Goal: Information Seeking & Learning: Learn about a topic

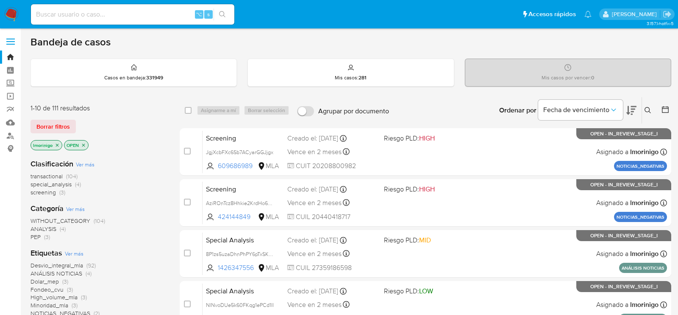
click at [161, 20] on div "⌥ s" at bounding box center [133, 14] width 204 height 20
click at [151, 16] on input at bounding box center [133, 14] width 204 height 11
paste input "b7Ka7X2lZ1BdsbbNMx8zKBJ6"
type input "b7Ka7X2lZ1BdsbbNMx8zKBJ6"
click at [101, 15] on input at bounding box center [133, 14] width 204 height 11
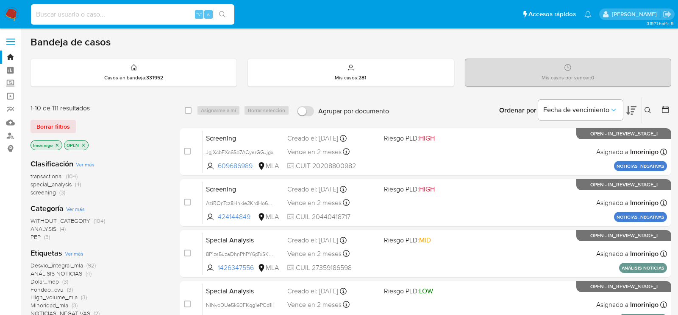
paste input "b7Ka7X2lZ1BdsbbNMx8zKBJ6"
type input "b7Ka7X2lZ1BdsbbNMx8zKBJ6"
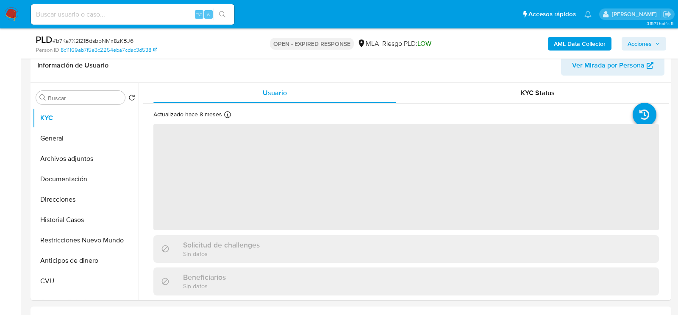
scroll to position [134, 0]
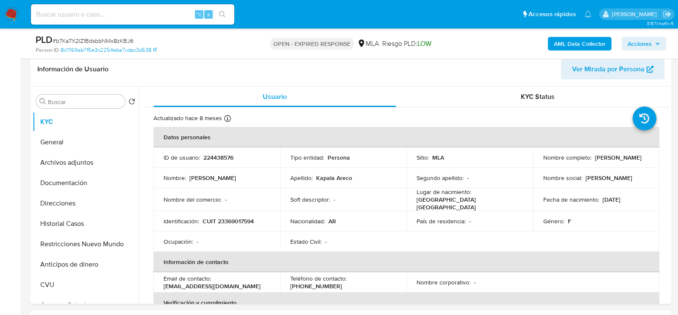
select select "10"
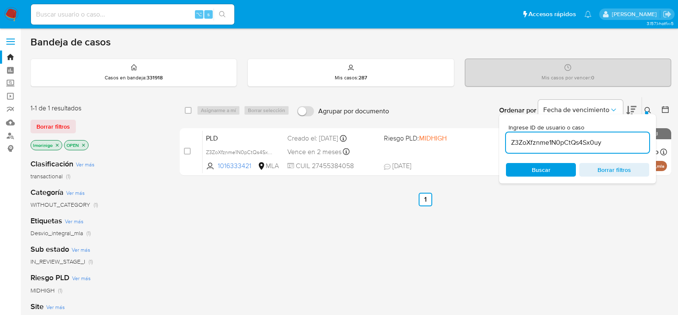
click at [554, 146] on input "Z3ZoXfznme1N0pCtQs4Sx0uy" at bounding box center [577, 142] width 143 height 11
paste input "b7Ka7X2lZ1BdsbbNMx8zKBJ6"
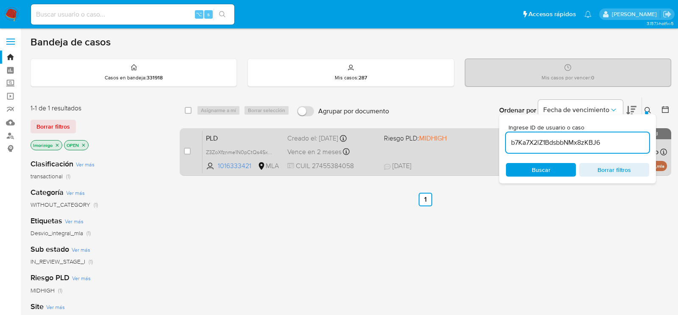
type input "b7Ka7X2lZ1BdsbbNMx8zKBJ6"
click at [184, 154] on div "case-item-checkbox" at bounding box center [187, 151] width 7 height 8
click at [184, 153] on input "checkbox" at bounding box center [187, 151] width 7 height 7
checkbox input "true"
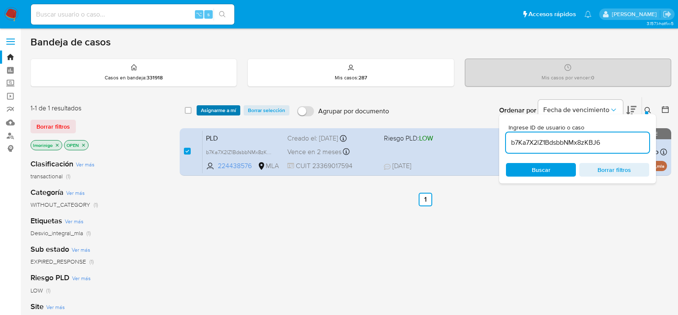
click at [215, 109] on span "Asignarme a mí" at bounding box center [218, 110] width 35 height 8
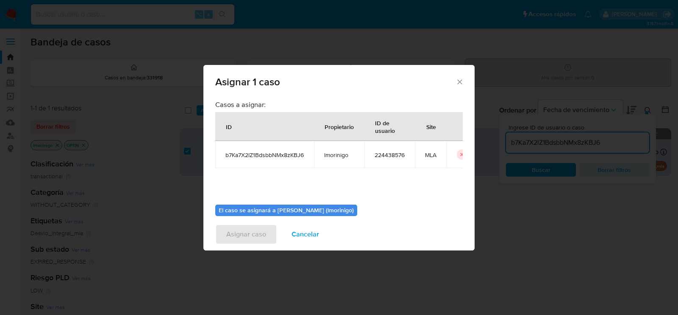
scroll to position [43, 0]
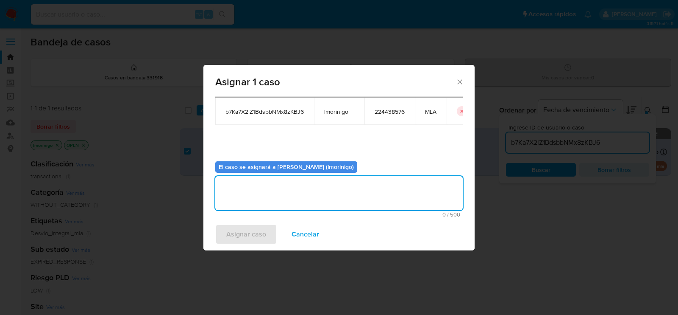
click at [253, 188] on textarea "assign-modal" at bounding box center [339, 193] width 248 height 34
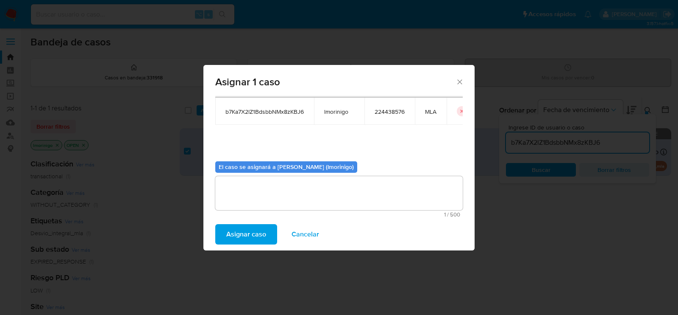
click at [260, 241] on span "Asignar caso" at bounding box center [246, 234] width 40 height 19
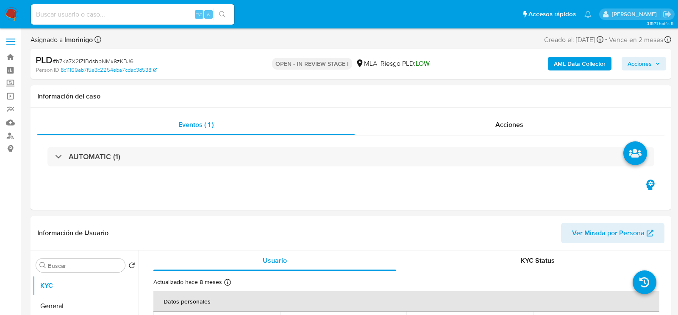
select select "10"
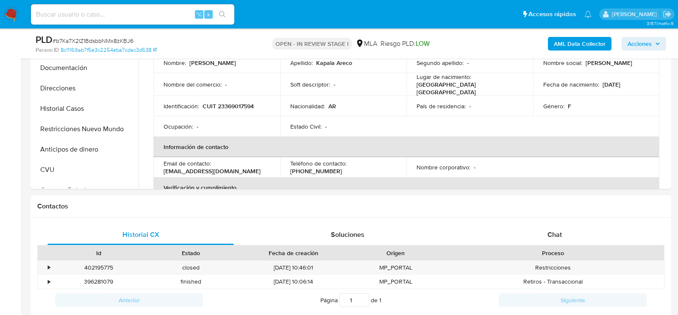
scroll to position [323, 0]
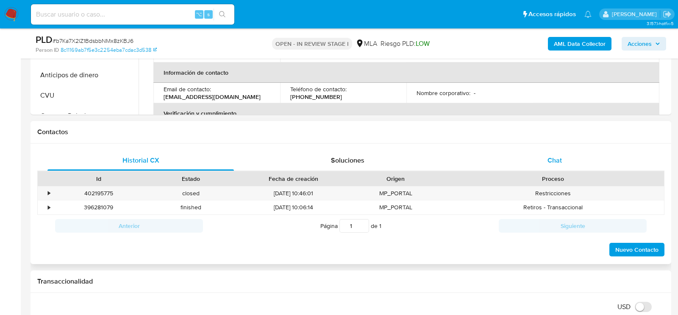
click at [617, 162] on div "Chat" at bounding box center [555, 160] width 187 height 20
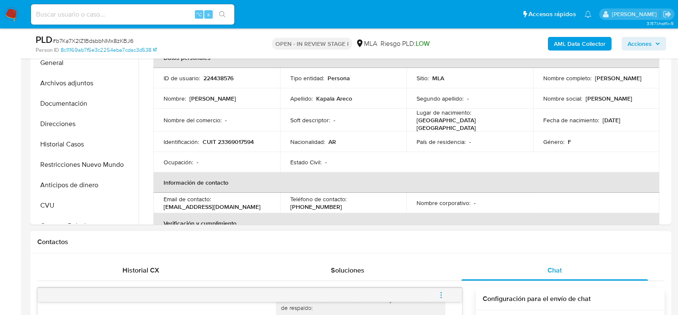
scroll to position [172, 0]
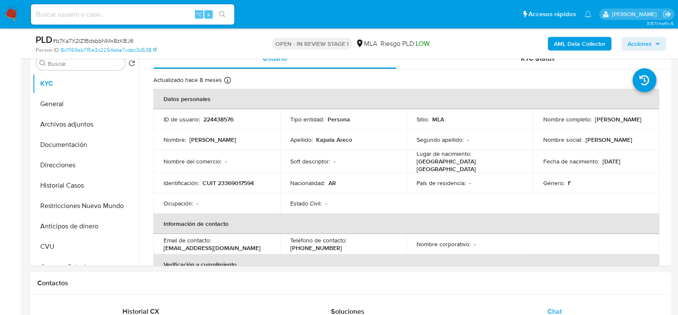
click at [104, 30] on div "PLD # b7Ka7X2lZ1BdsbbNMx8zKBJ6 Person ID 8c11169ab7f5e3c2254eba7cdac3d538 OPEN …" at bounding box center [351, 43] width 641 height 30
click at [104, 17] on input at bounding box center [133, 14] width 204 height 11
paste input "NqVltdw0EFofFP5HXfXqyRqF"
type input "NqVltdw0EFofFP5HXfXqyRqF"
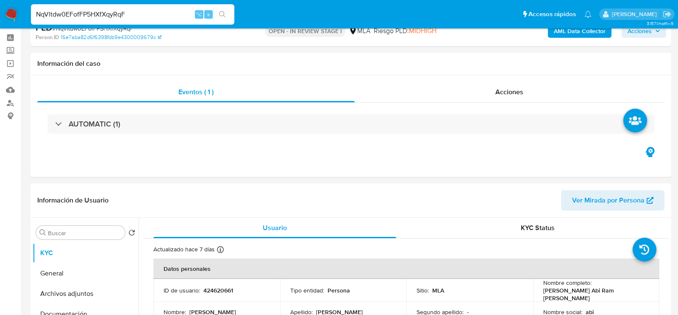
select select "10"
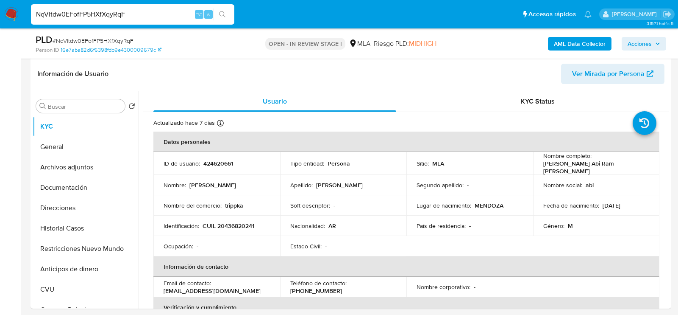
scroll to position [130, 0]
click at [67, 246] on button "Restricciones Nuevo Mundo" at bounding box center [82, 247] width 99 height 20
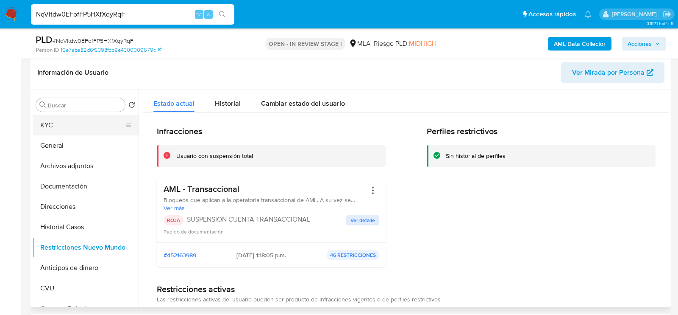
click at [54, 120] on button "KYC" at bounding box center [82, 125] width 99 height 20
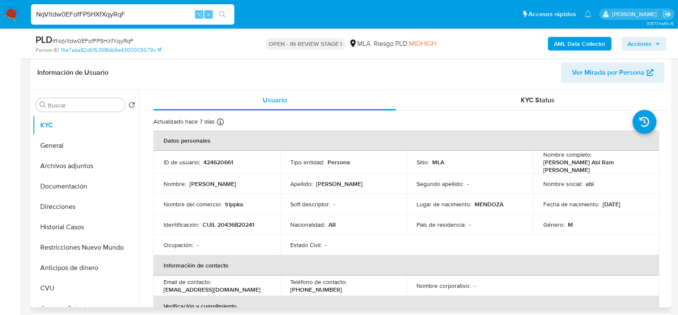
click at [223, 221] on p "CUIL 20436820241" at bounding box center [229, 225] width 52 height 8
copy p "20436820241"
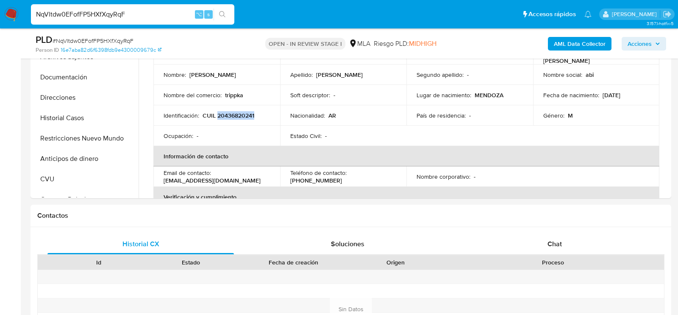
scroll to position [317, 0]
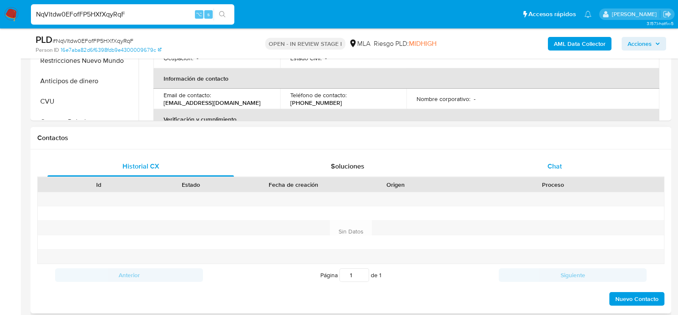
click at [572, 160] on div "Chat" at bounding box center [555, 166] width 187 height 20
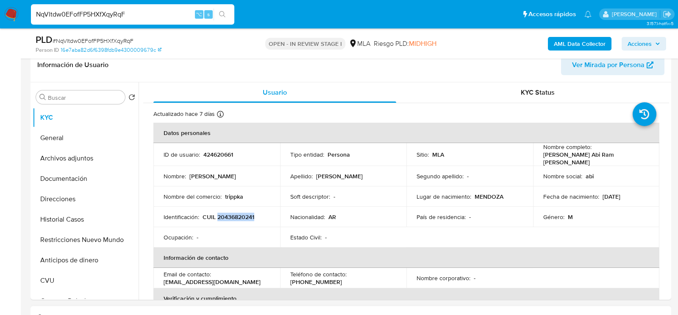
scroll to position [137, 0]
click at [69, 241] on button "Restricciones Nuevo Mundo" at bounding box center [82, 240] width 99 height 20
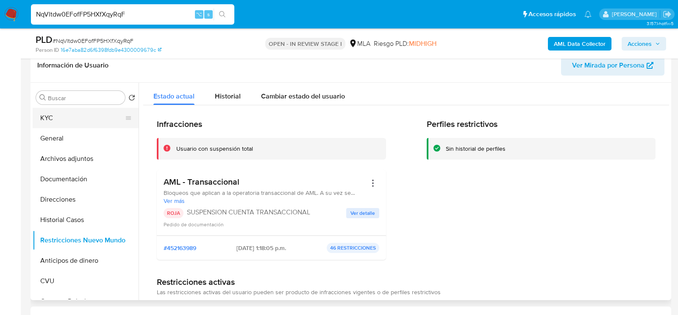
click at [63, 120] on button "KYC" at bounding box center [82, 118] width 99 height 20
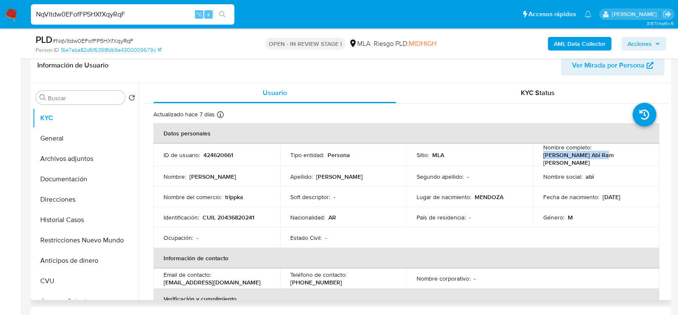
drag, startPoint x: 538, startPoint y: 157, endPoint x: 601, endPoint y: 157, distance: 62.8
click at [601, 157] on td "Nombre completo : Alberto Abi Ram Grau" at bounding box center [596, 154] width 127 height 23
click at [76, 170] on button "Documentación" at bounding box center [82, 179] width 99 height 20
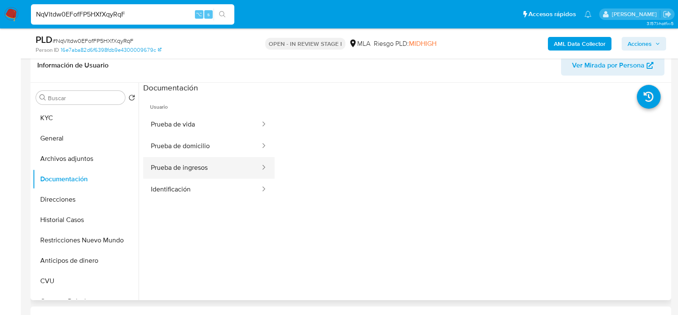
click at [219, 162] on button "Prueba de ingresos" at bounding box center [202, 168] width 118 height 22
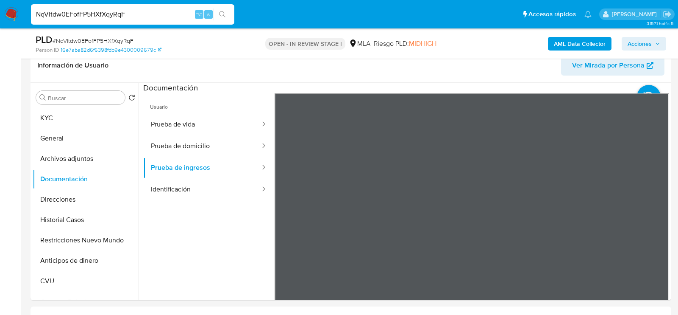
click at [214, 136] on button "Prueba de domicilio" at bounding box center [202, 146] width 118 height 22
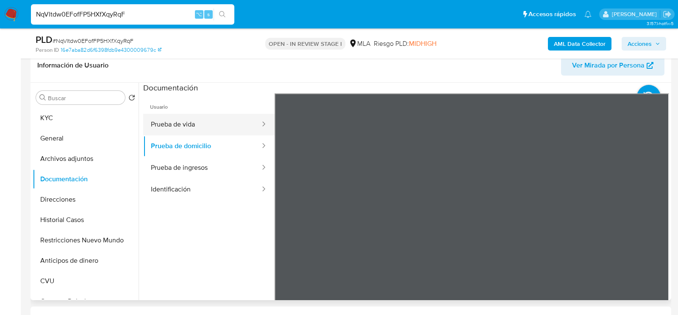
click at [205, 129] on button "Prueba de vida" at bounding box center [202, 125] width 118 height 22
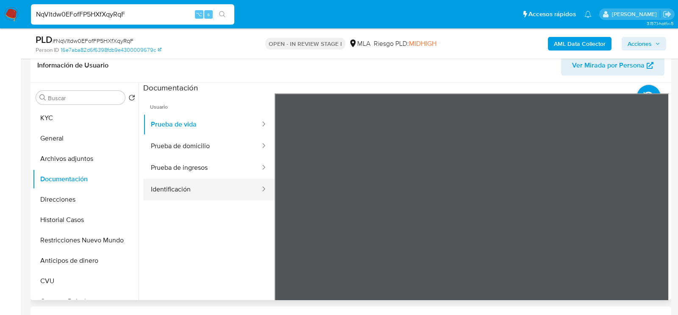
click at [180, 185] on button "Identificación" at bounding box center [202, 190] width 118 height 22
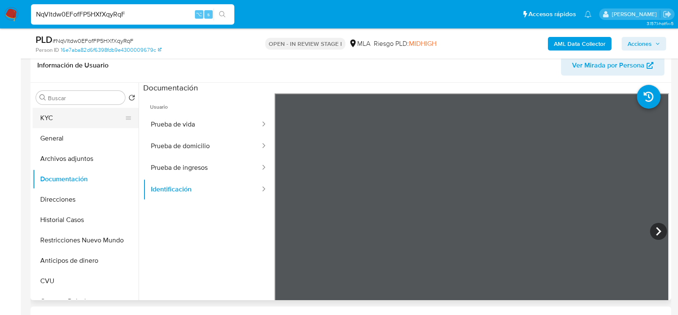
click at [89, 119] on button "KYC" at bounding box center [82, 118] width 99 height 20
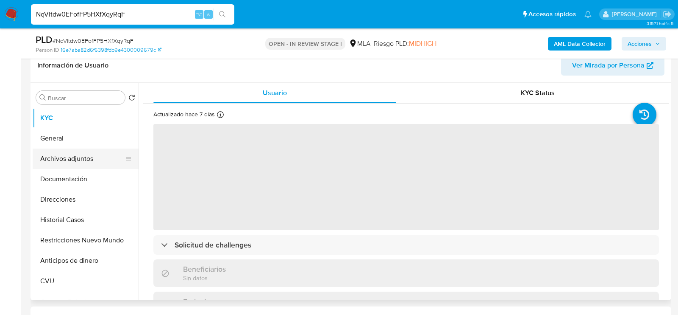
click at [89, 161] on button "Archivos adjuntos" at bounding box center [82, 158] width 99 height 20
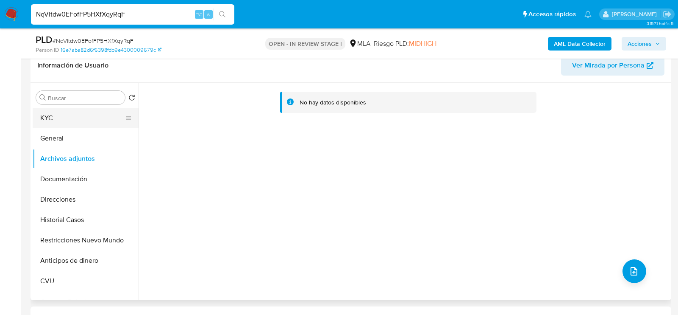
click at [81, 117] on button "KYC" at bounding box center [82, 118] width 99 height 20
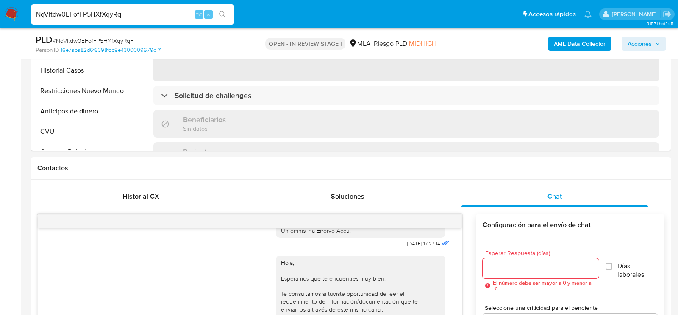
scroll to position [303, 0]
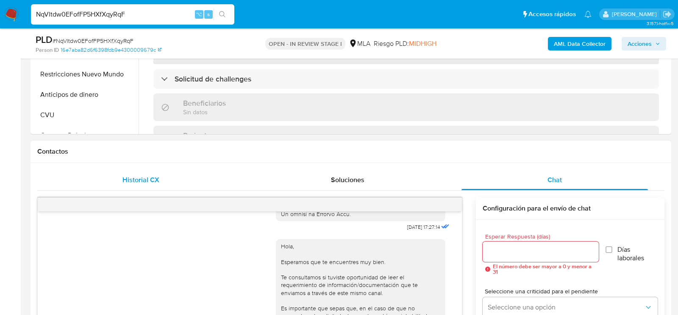
click at [161, 178] on div "Historial CX" at bounding box center [140, 180] width 187 height 20
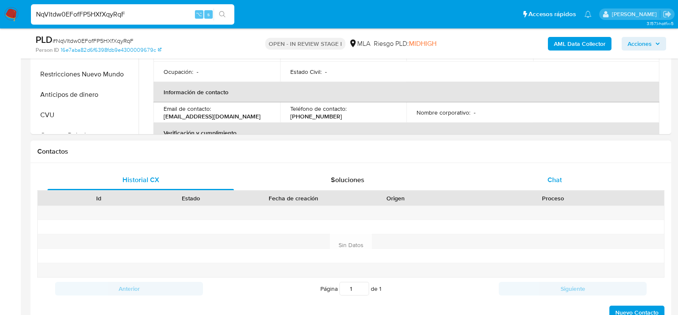
click at [536, 183] on div "Chat" at bounding box center [555, 180] width 187 height 20
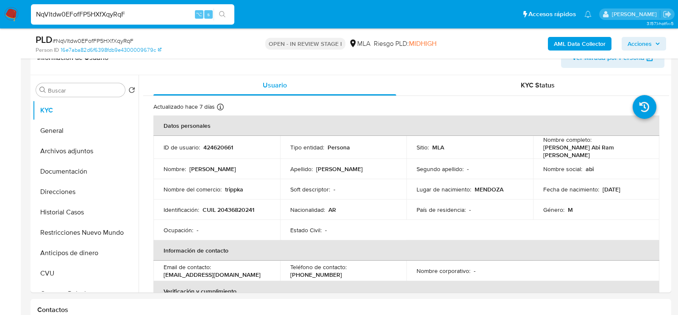
scroll to position [121, 0]
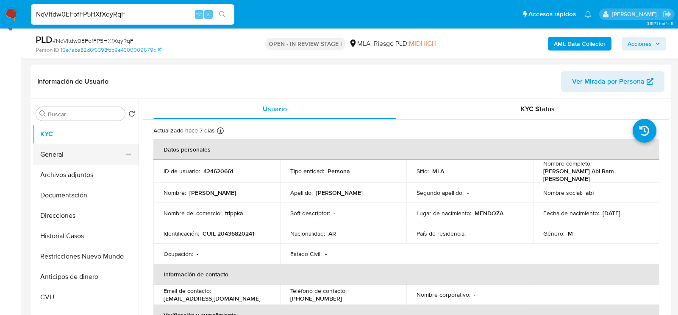
click at [76, 154] on button "General" at bounding box center [82, 154] width 99 height 20
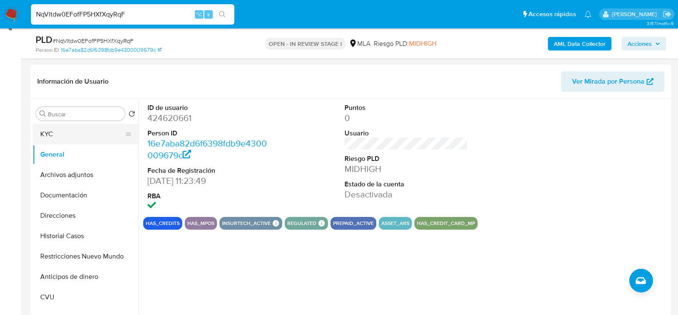
click at [74, 131] on button "KYC" at bounding box center [82, 134] width 99 height 20
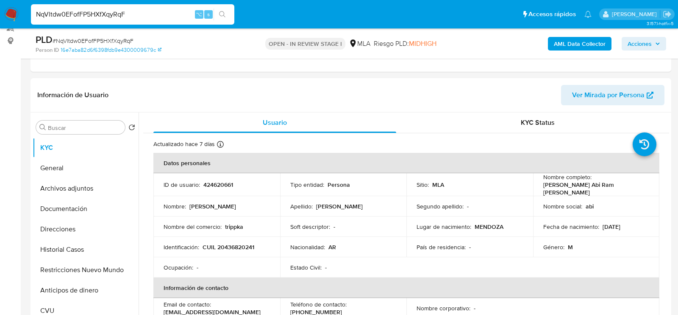
scroll to position [93, 0]
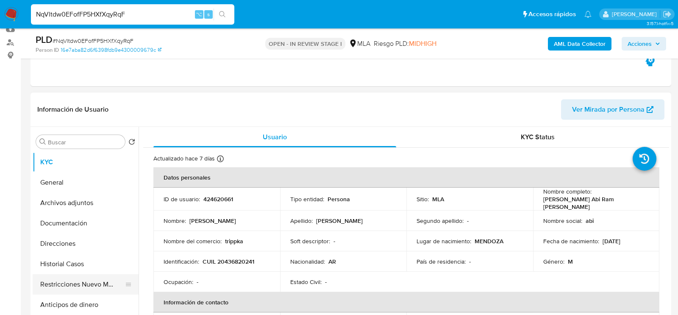
click at [81, 283] on button "Restricciones Nuevo Mundo" at bounding box center [82, 284] width 99 height 20
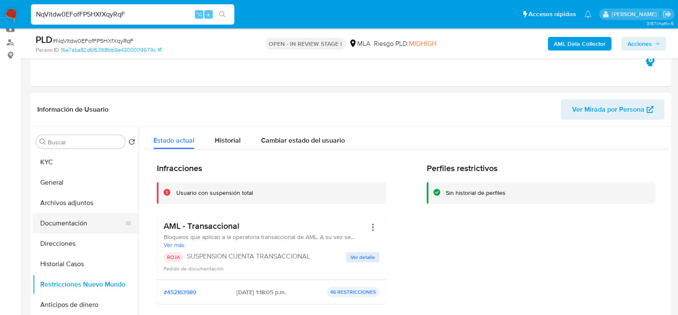
click at [73, 226] on button "Documentación" at bounding box center [82, 223] width 99 height 20
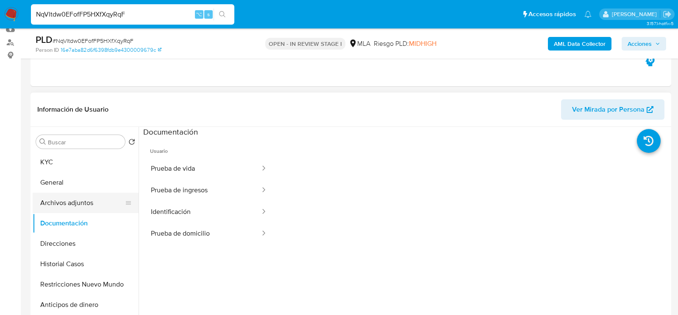
click at [83, 201] on button "Archivos adjuntos" at bounding box center [82, 203] width 99 height 20
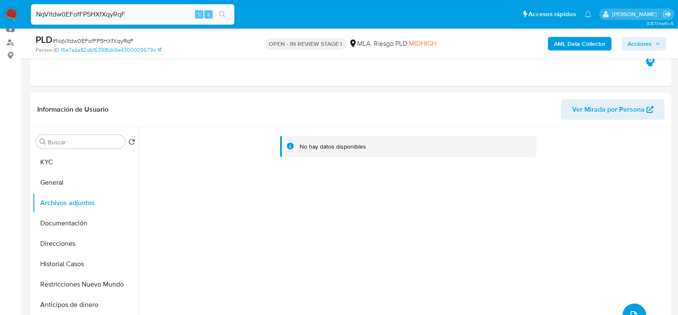
click at [595, 43] on b "AML Data Collector" at bounding box center [580, 44] width 52 height 14
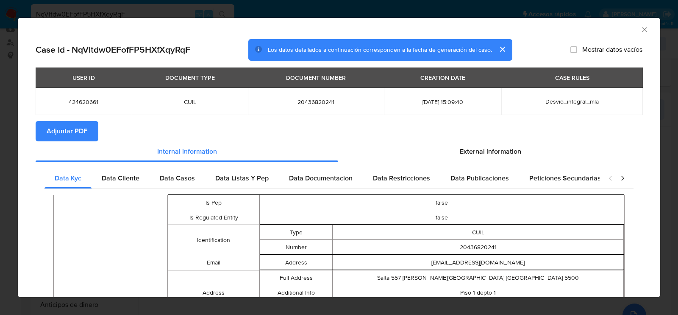
click at [643, 31] on icon "Cerrar ventana" at bounding box center [644, 29] width 5 height 5
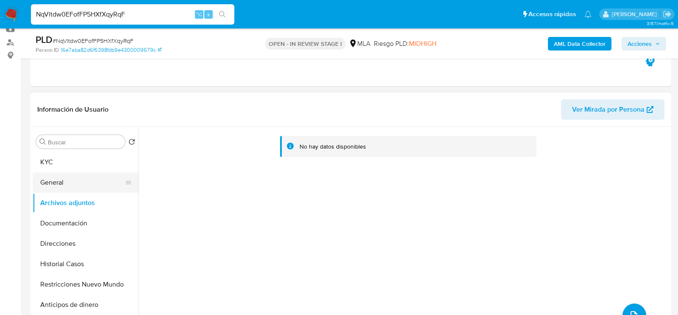
click at [68, 182] on button "General" at bounding box center [82, 182] width 99 height 20
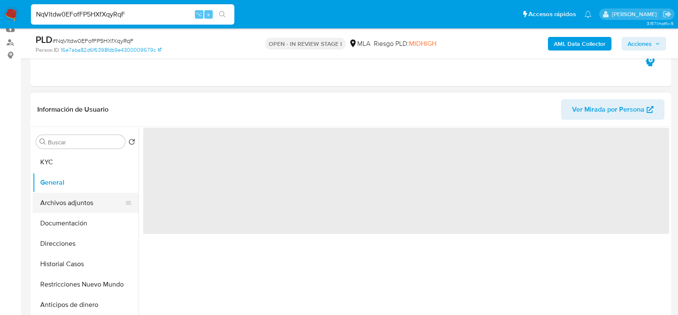
click at [68, 198] on button "Archivos adjuntos" at bounding box center [82, 203] width 99 height 20
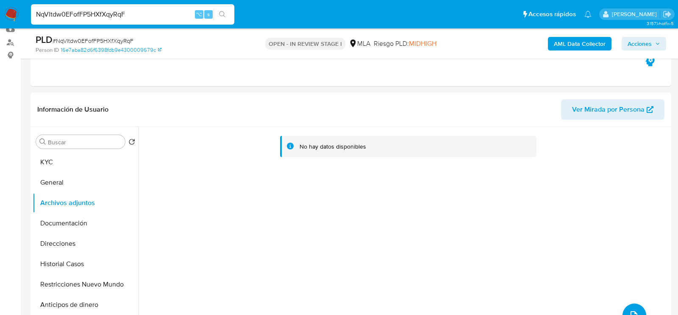
click at [579, 44] on b "AML Data Collector" at bounding box center [580, 44] width 52 height 14
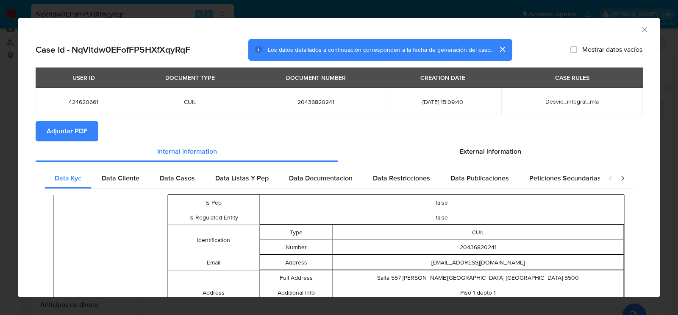
click at [83, 128] on span "Adjuntar PDF" at bounding box center [67, 131] width 41 height 19
click at [642, 29] on icon "Cerrar ventana" at bounding box center [645, 29] width 8 height 8
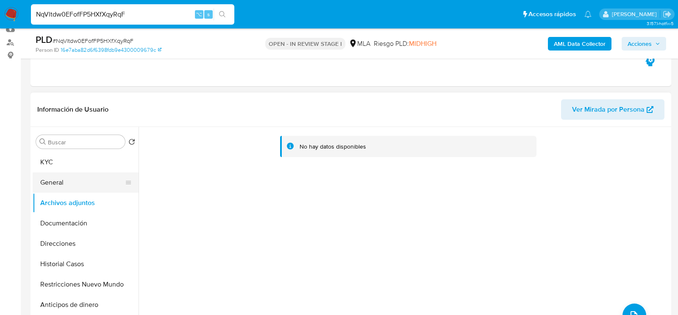
click at [60, 186] on button "General" at bounding box center [82, 182] width 99 height 20
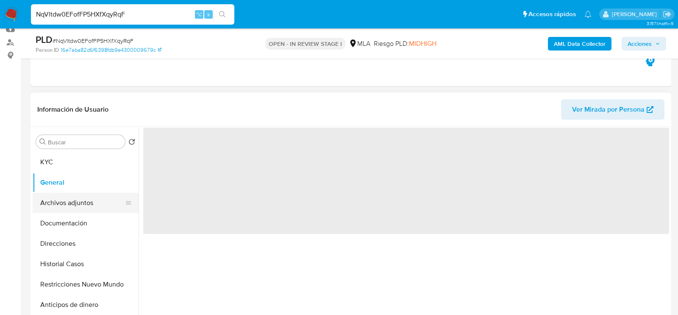
click at [60, 204] on button "Archivos adjuntos" at bounding box center [82, 203] width 99 height 20
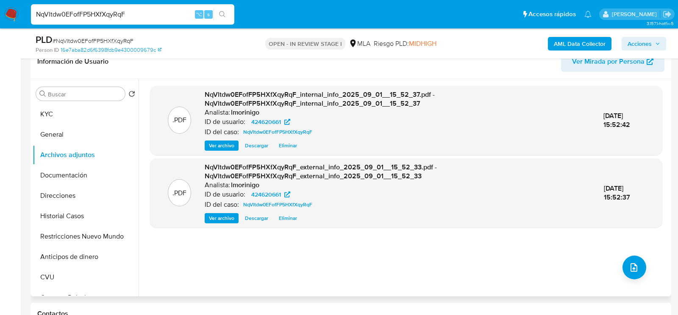
scroll to position [164, 0]
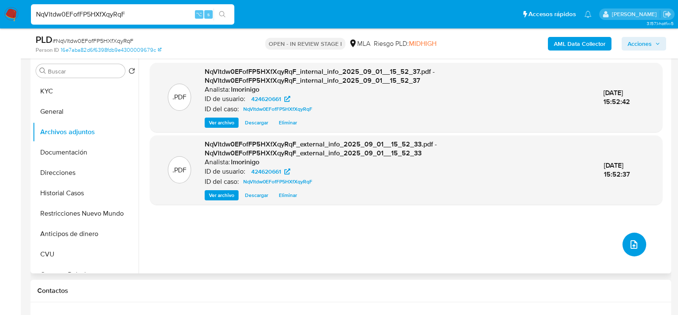
click at [636, 244] on button "upload-file" at bounding box center [635, 244] width 24 height 24
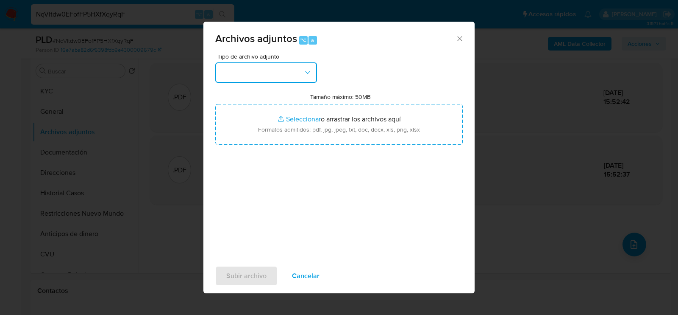
click at [294, 81] on button "button" at bounding box center [266, 72] width 102 height 20
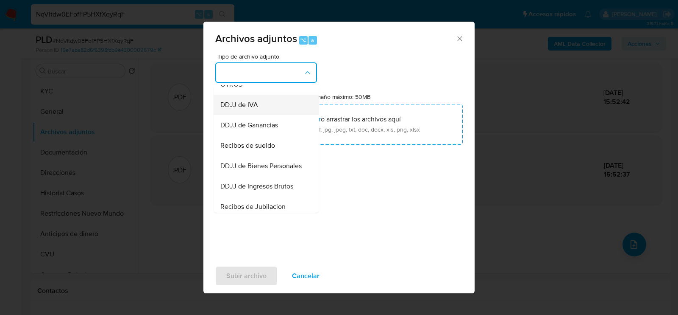
scroll to position [162, 0]
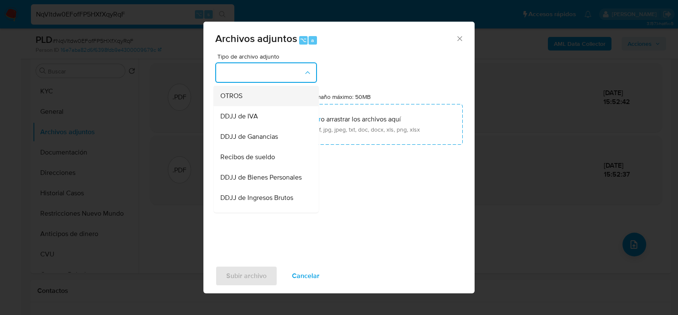
click at [255, 100] on div "OTROS" at bounding box center [264, 95] width 87 height 20
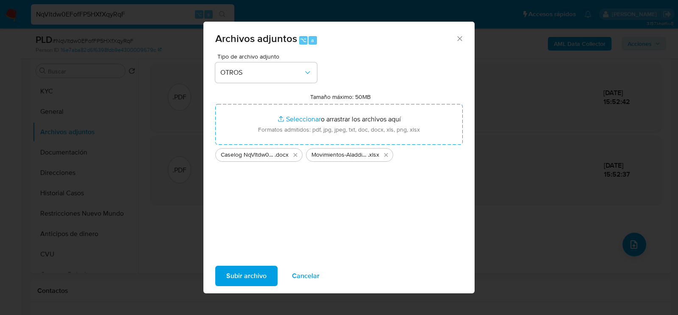
click at [265, 266] on span "Subir archivo" at bounding box center [246, 275] width 40 height 19
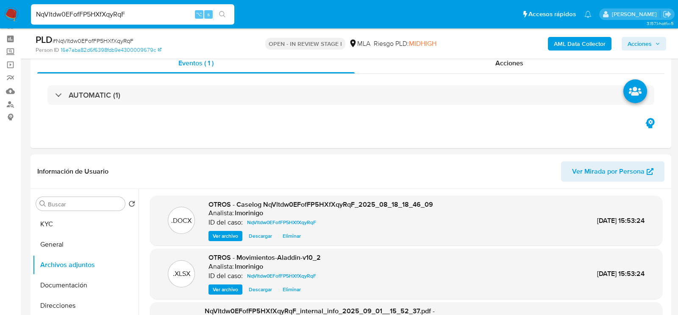
scroll to position [18, 0]
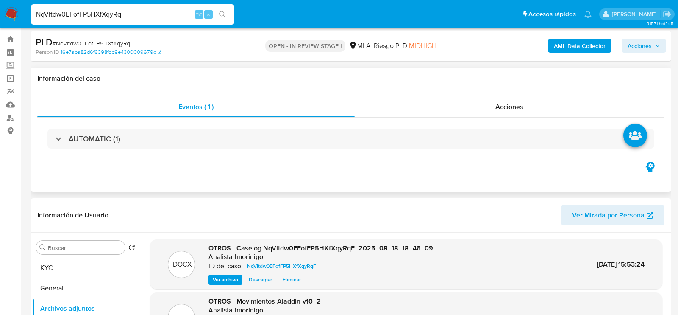
click at [559, 92] on div "Eventos ( 1 ) Acciones AUTOMATIC (1)" at bounding box center [351, 141] width 641 height 102
click at [533, 101] on div "Acciones" at bounding box center [510, 107] width 310 height 20
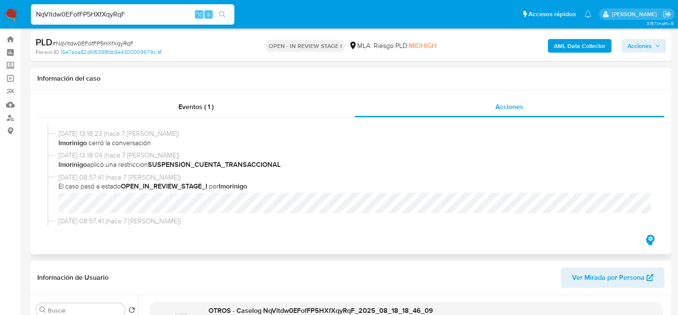
scroll to position [93, 0]
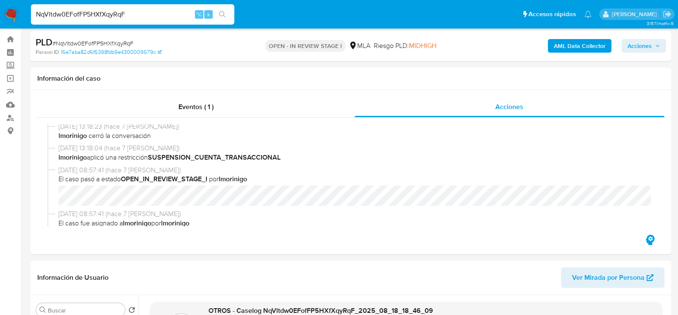
click at [636, 50] on span "Acciones" at bounding box center [640, 46] width 24 height 14
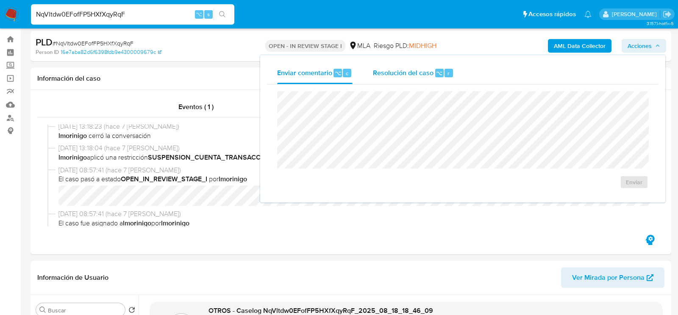
click at [424, 78] on div "Resolución del caso ⌥ r" at bounding box center [413, 73] width 81 height 22
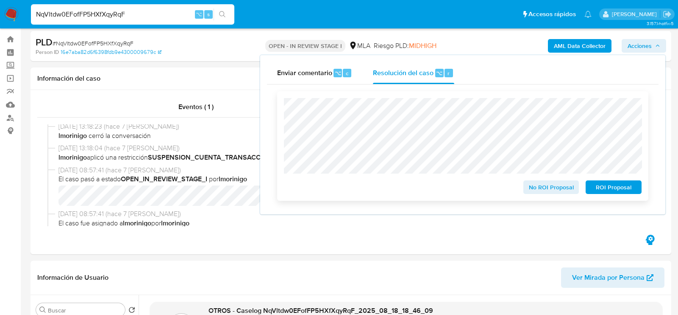
click at [618, 190] on span "ROI Proposal" at bounding box center [614, 187] width 44 height 12
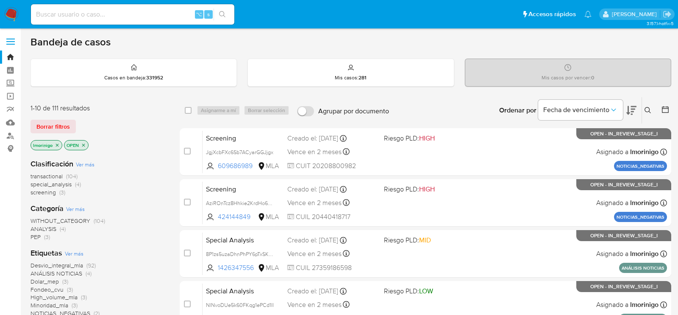
click at [139, 14] on input at bounding box center [133, 14] width 204 height 11
paste input "kBOjbupdr56Ql5QwPqHryEjf"
type input "kBOjbupdr56Ql5QwPqHryEjf"
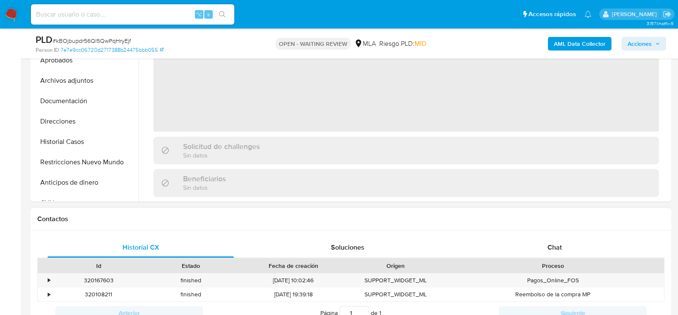
scroll to position [244, 0]
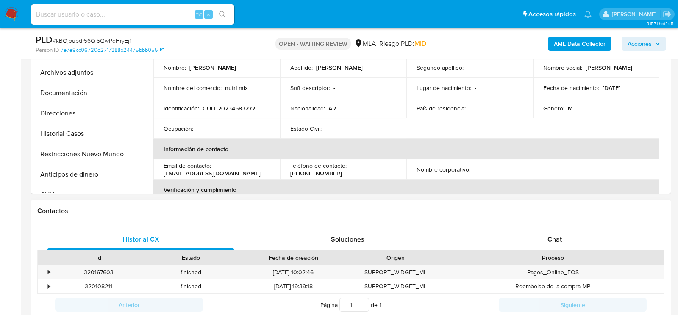
select select "10"
click at [531, 251] on div "Proceso" at bounding box center [553, 257] width 222 height 14
click at [534, 238] on div "Chat" at bounding box center [555, 239] width 187 height 20
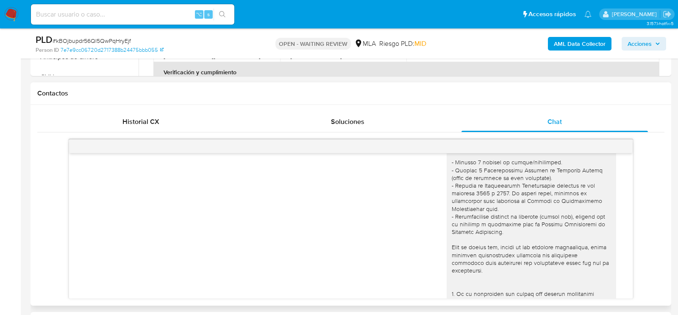
scroll to position [427, 0]
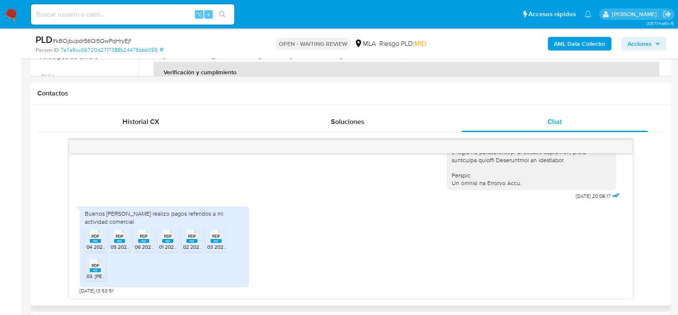
click at [91, 239] on rect at bounding box center [95, 241] width 11 height 4
click at [120, 241] on rect at bounding box center [119, 241] width 11 height 4
click at [145, 245] on span "06 2025 DDJJ IIBB.pdf" at bounding box center [160, 246] width 51 height 7
click at [161, 245] on span "01 2025 DDJJ IIBB.pdf" at bounding box center [184, 246] width 50 height 7
click at [190, 246] on span "02 2025 DDJJ IIBB.pdf" at bounding box center [208, 246] width 51 height 7
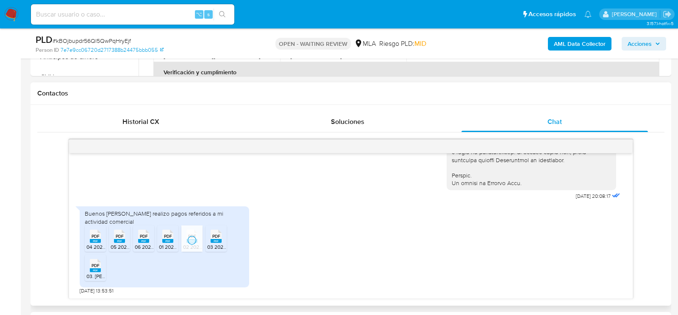
click at [216, 246] on span "03 2025 DDJJ IIBB.pdf" at bounding box center [232, 246] width 51 height 7
click at [100, 269] on rect at bounding box center [95, 270] width 11 height 4
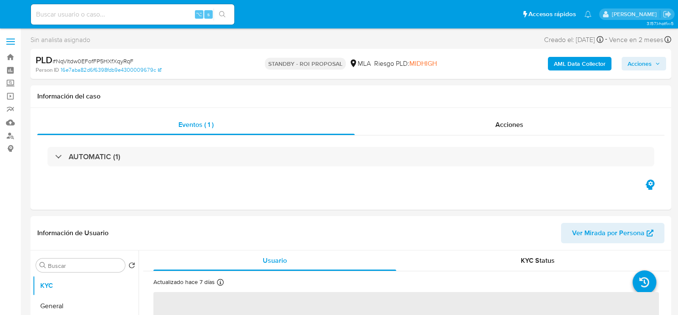
select select "10"
click at [122, 19] on input at bounding box center [133, 14] width 204 height 11
paste input "TcpfA9Mt1n3ZjCiAYv5YSYmW"
type input "TcpfA9Mt1n3ZjCiAYv5YSYmW"
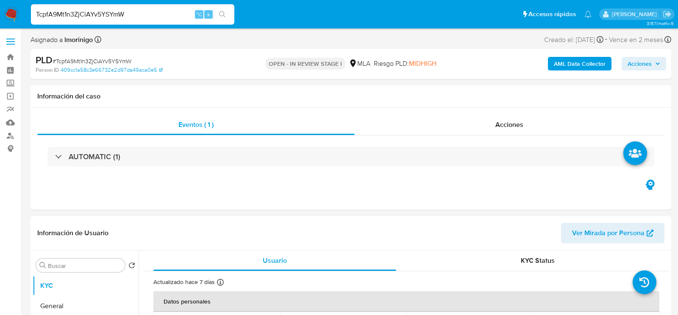
select select "10"
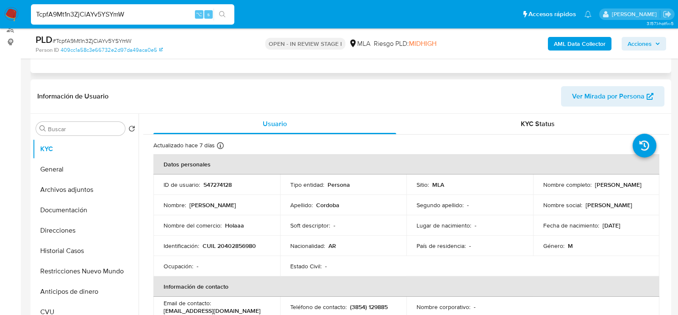
scroll to position [137, 0]
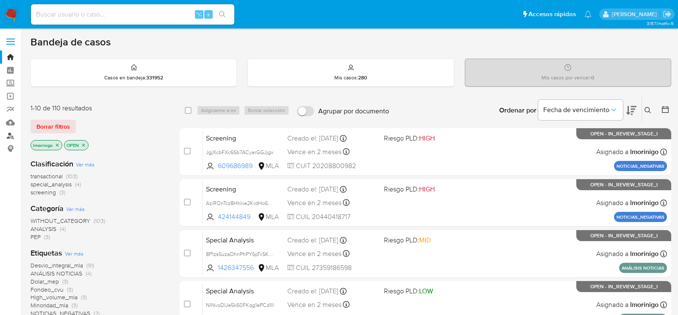
click at [8, 138] on link "Buscador de personas" at bounding box center [50, 135] width 101 height 13
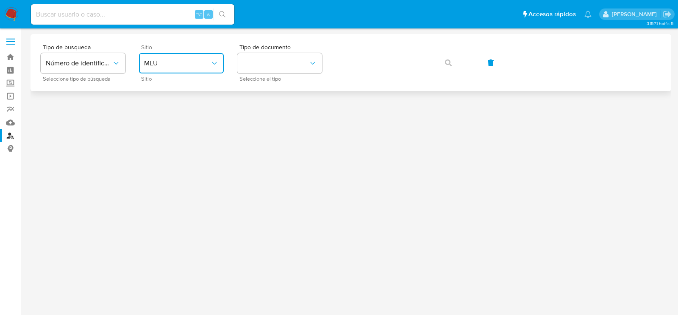
click at [166, 63] on span "MLU" at bounding box center [177, 63] width 66 height 8
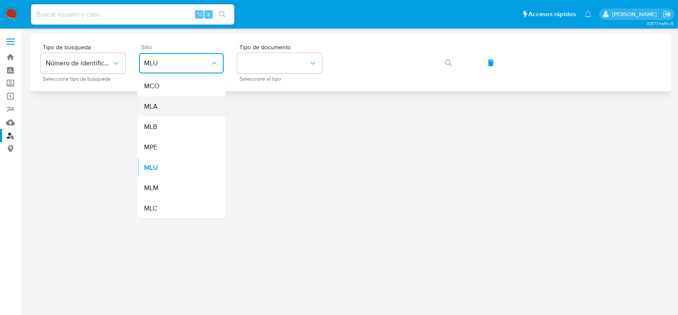
click at [168, 103] on div "MLA" at bounding box center [179, 106] width 70 height 20
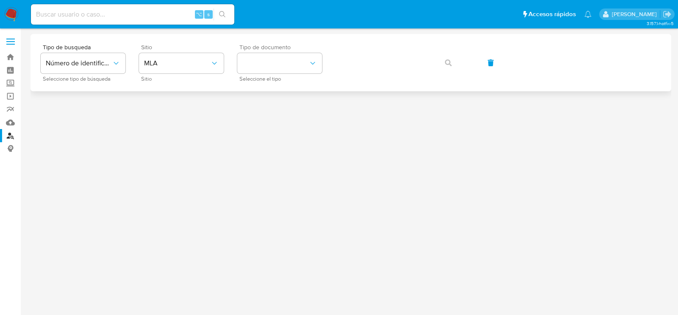
click at [273, 78] on span "Seleccione el tipo" at bounding box center [282, 79] width 85 height 4
click at [271, 62] on button "identificationType" at bounding box center [279, 63] width 85 height 20
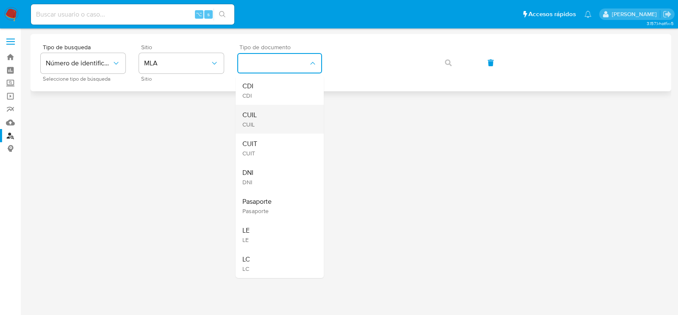
click at [281, 111] on div "CUIL CUIL" at bounding box center [278, 119] width 70 height 29
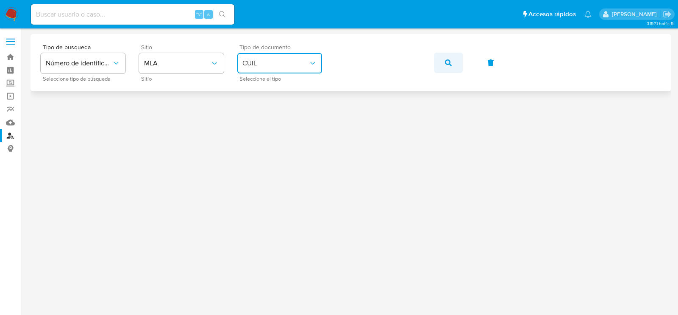
click at [444, 62] on button "button" at bounding box center [448, 63] width 29 height 20
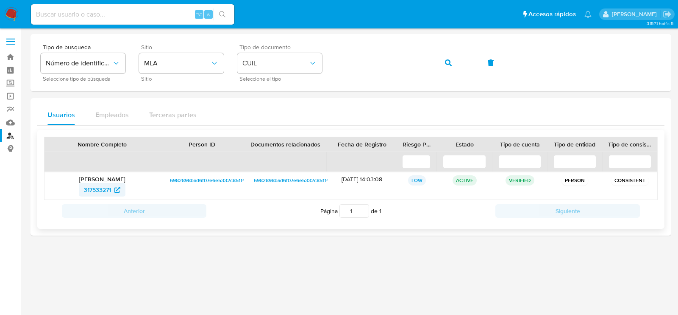
click at [113, 190] on span "317533271" at bounding box center [102, 190] width 36 height 14
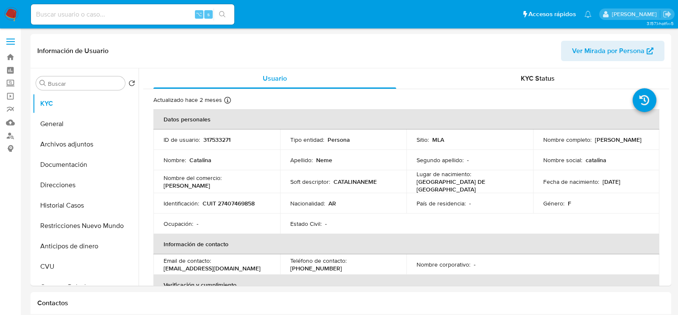
select select "10"
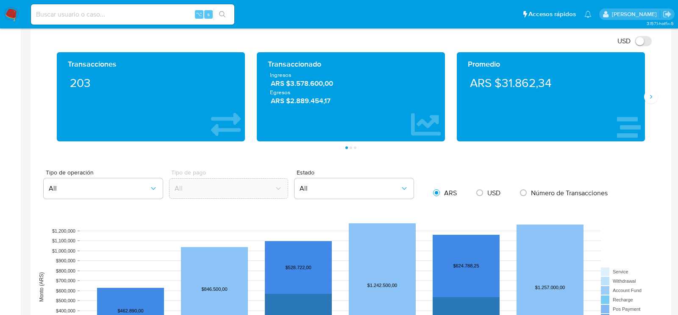
scroll to position [453, 0]
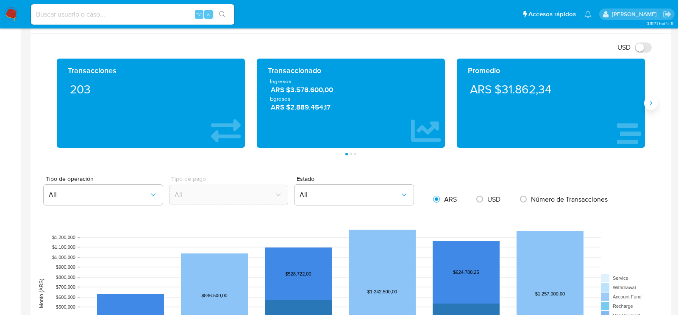
click at [654, 103] on icon "Siguiente" at bounding box center [651, 103] width 7 height 7
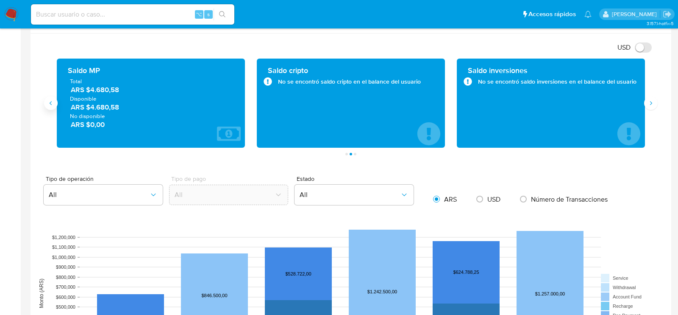
click at [47, 103] on icon "Anterior" at bounding box center [50, 103] width 7 height 7
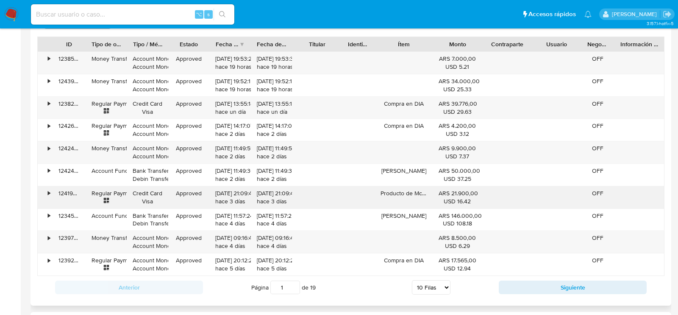
scroll to position [863, 0]
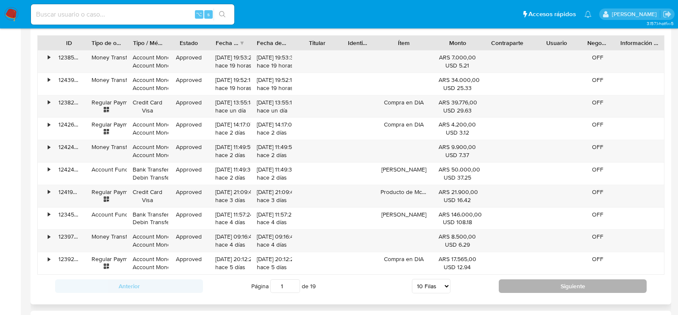
click at [534, 282] on button "Siguiente" at bounding box center [573, 286] width 148 height 14
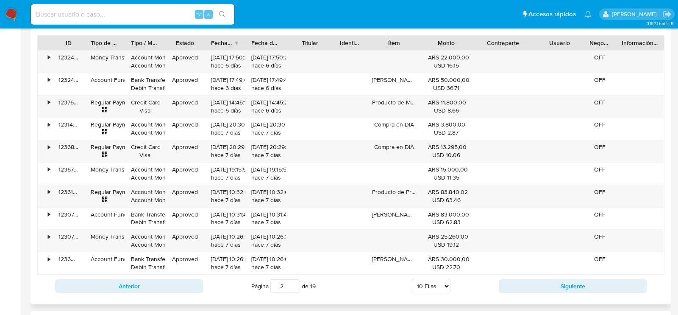
drag, startPoint x: 533, startPoint y: 36, endPoint x: 549, endPoint y: 45, distance: 17.3
click at [549, 45] on div "ID Tipo de operación Tipo / Método Estado Fecha de creación Fecha de aprobación…" at bounding box center [351, 43] width 627 height 14
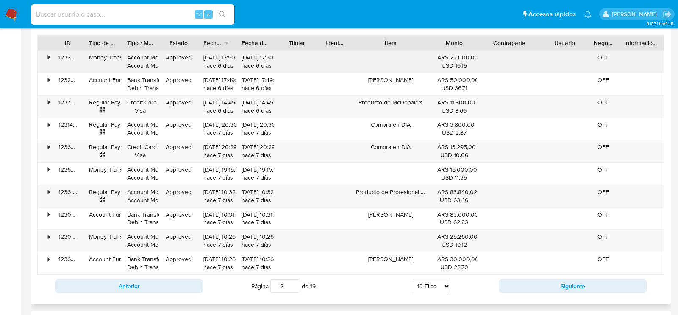
drag, startPoint x: 417, startPoint y: 39, endPoint x: 442, endPoint y: 47, distance: 26.6
click at [442, 47] on div "ID Tipo de operación Tipo / Método Estado Fecha de creación Fecha de aprobación…" at bounding box center [351, 154] width 628 height 239
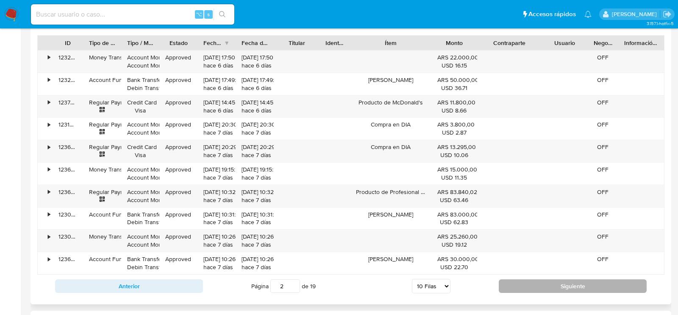
click at [518, 283] on button "Siguiente" at bounding box center [573, 286] width 148 height 14
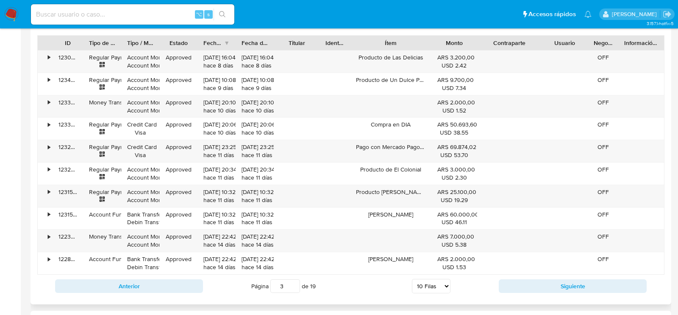
drag, startPoint x: 434, startPoint y: 37, endPoint x: 432, endPoint y: 41, distance: 4.6
click at [432, 41] on div at bounding box center [431, 43] width 15 height 14
click at [519, 285] on button "Siguiente" at bounding box center [573, 286] width 148 height 14
type input "4"
